Goal: Navigation & Orientation: Find specific page/section

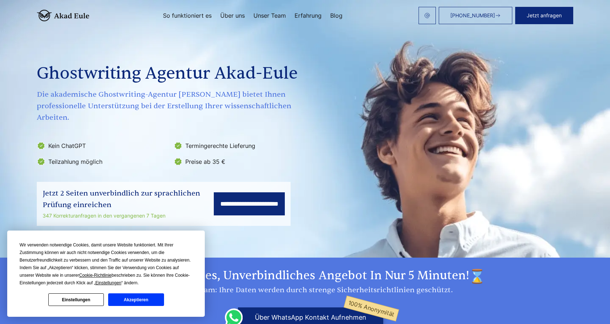
click at [74, 295] on button "Einstellungen" at bounding box center [75, 299] width 55 height 13
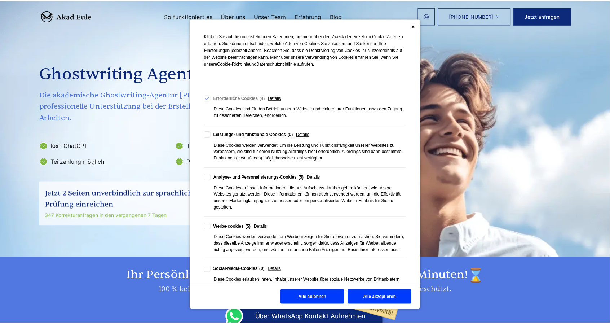
scroll to position [71, 0]
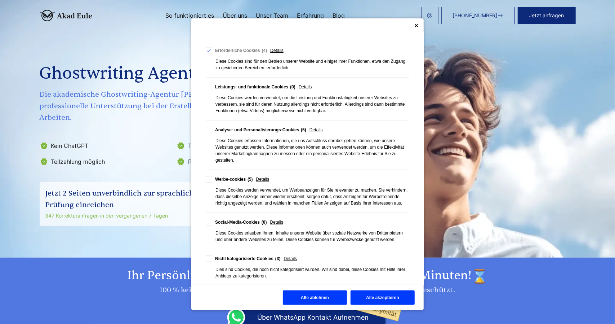
drag, startPoint x: 324, startPoint y: 294, endPoint x: 319, endPoint y: 288, distance: 7.7
click at [323, 294] on button "Alle ablehnen" at bounding box center [315, 297] width 64 height 14
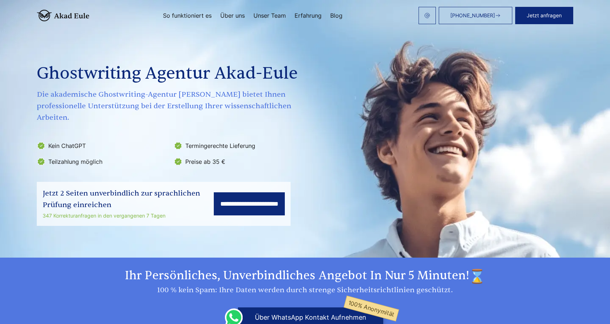
click at [303, 17] on link "Erfahrung" at bounding box center [307, 16] width 27 height 6
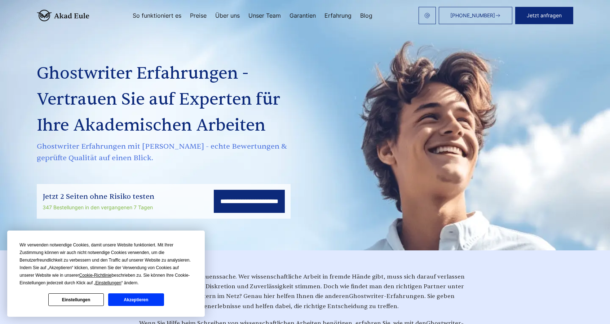
click at [85, 302] on button "Einstellungen" at bounding box center [75, 299] width 55 height 13
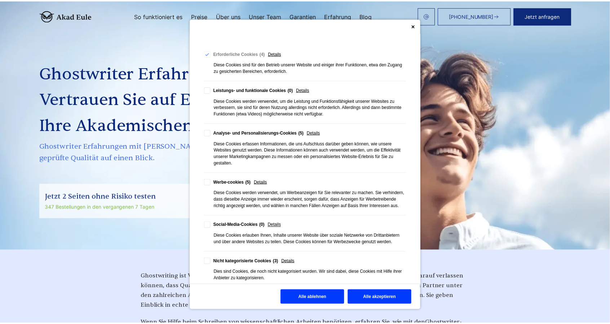
scroll to position [71, 0]
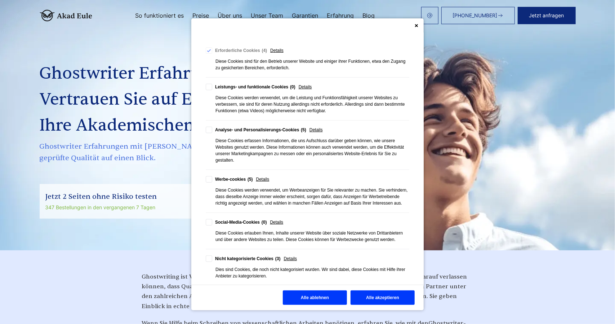
click at [308, 294] on button "Alle ablehnen" at bounding box center [315, 297] width 64 height 14
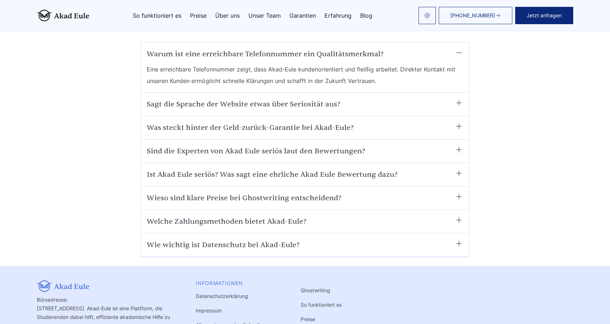
scroll to position [0, 0]
click at [212, 307] on link "Impressum" at bounding box center [209, 310] width 26 height 6
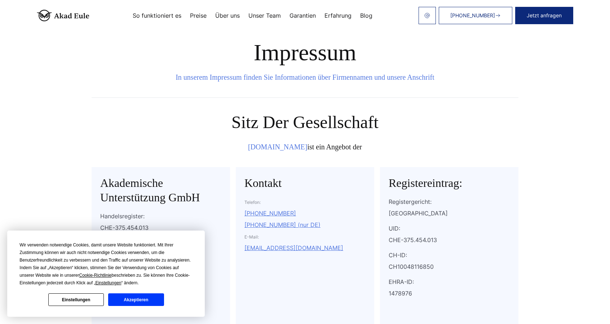
click at [93, 299] on button "Einstellungen" at bounding box center [75, 299] width 55 height 13
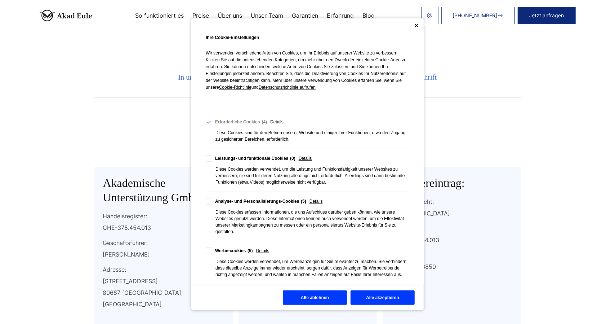
click at [319, 298] on button "Alle ablehnen" at bounding box center [315, 297] width 64 height 14
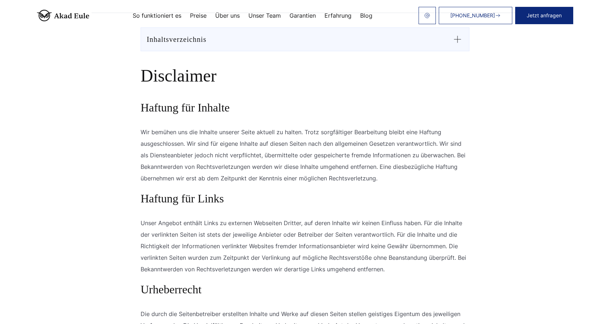
scroll to position [597, 0]
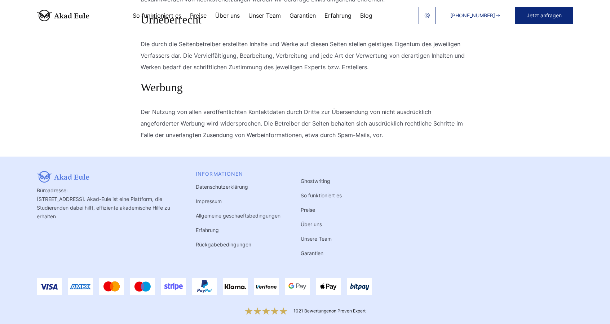
click at [205, 198] on link "Impressum" at bounding box center [209, 201] width 26 height 6
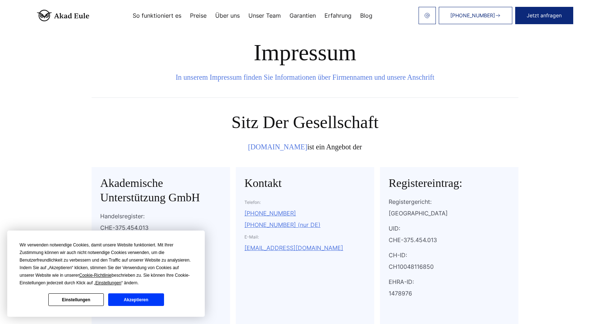
click at [89, 296] on button "Einstellungen" at bounding box center [75, 299] width 55 height 13
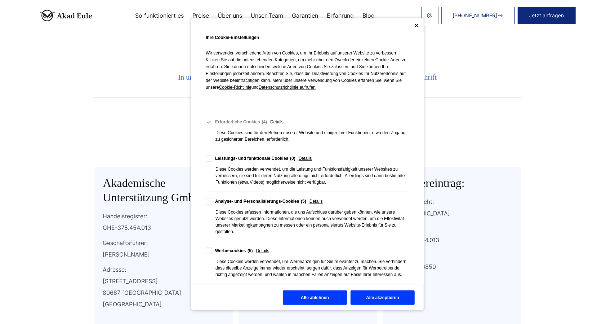
click at [290, 298] on button "Alle ablehnen" at bounding box center [315, 297] width 64 height 14
